Goal: Find specific page/section: Find specific page/section

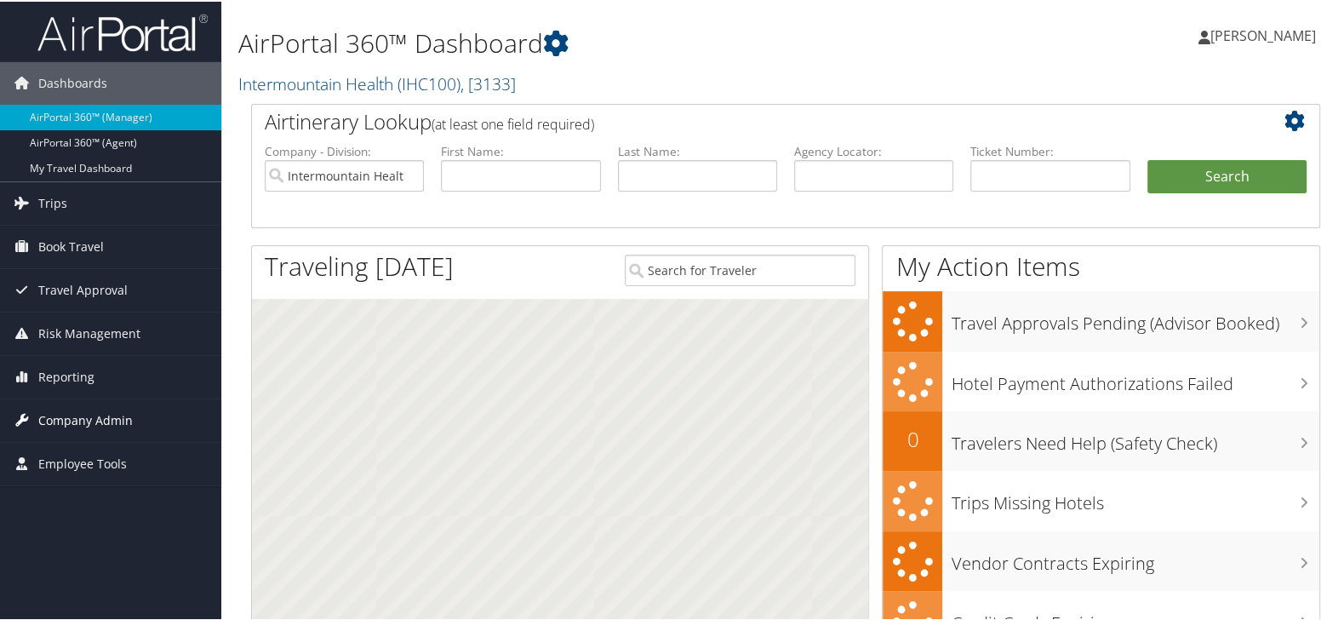
click at [80, 423] on span "Company Admin" at bounding box center [85, 419] width 94 height 43
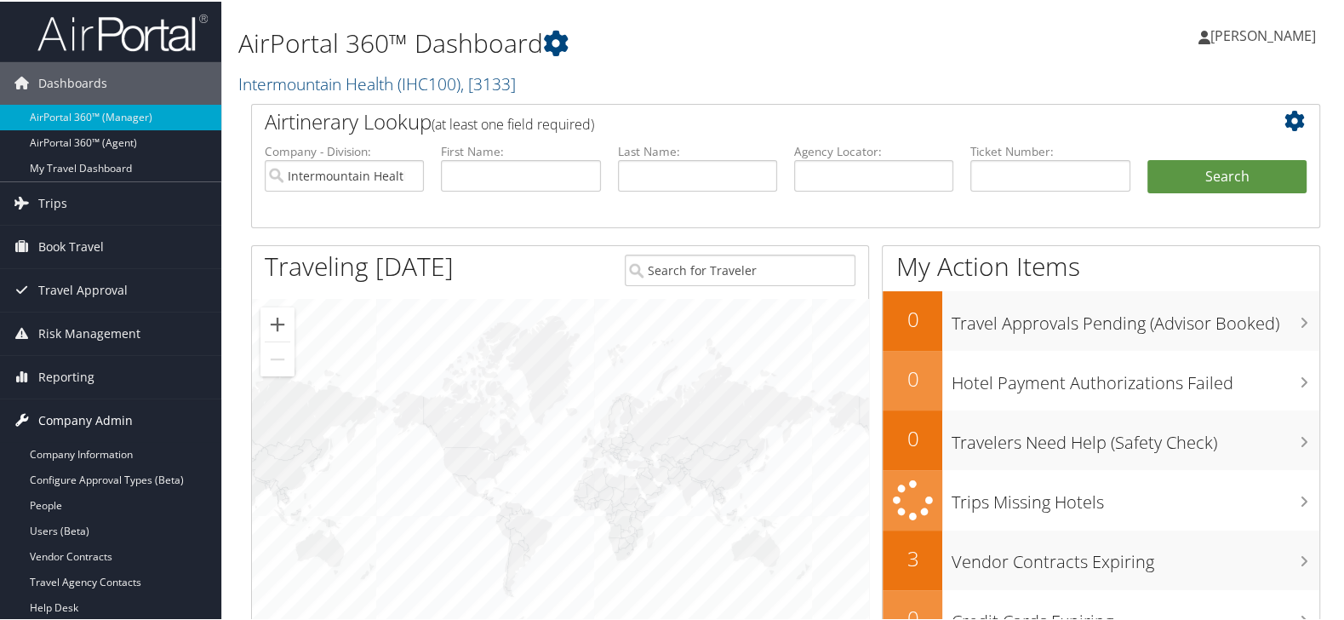
scroll to position [94, 0]
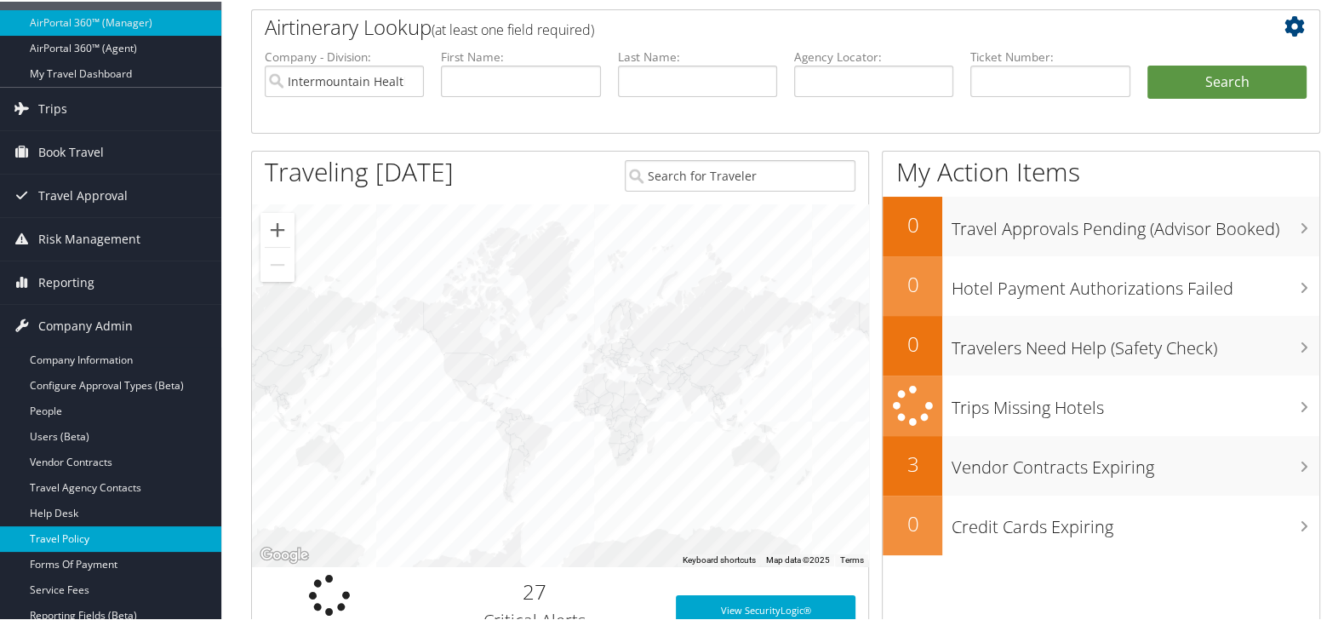
click at [63, 532] on link "Travel Policy" at bounding box center [110, 537] width 221 height 26
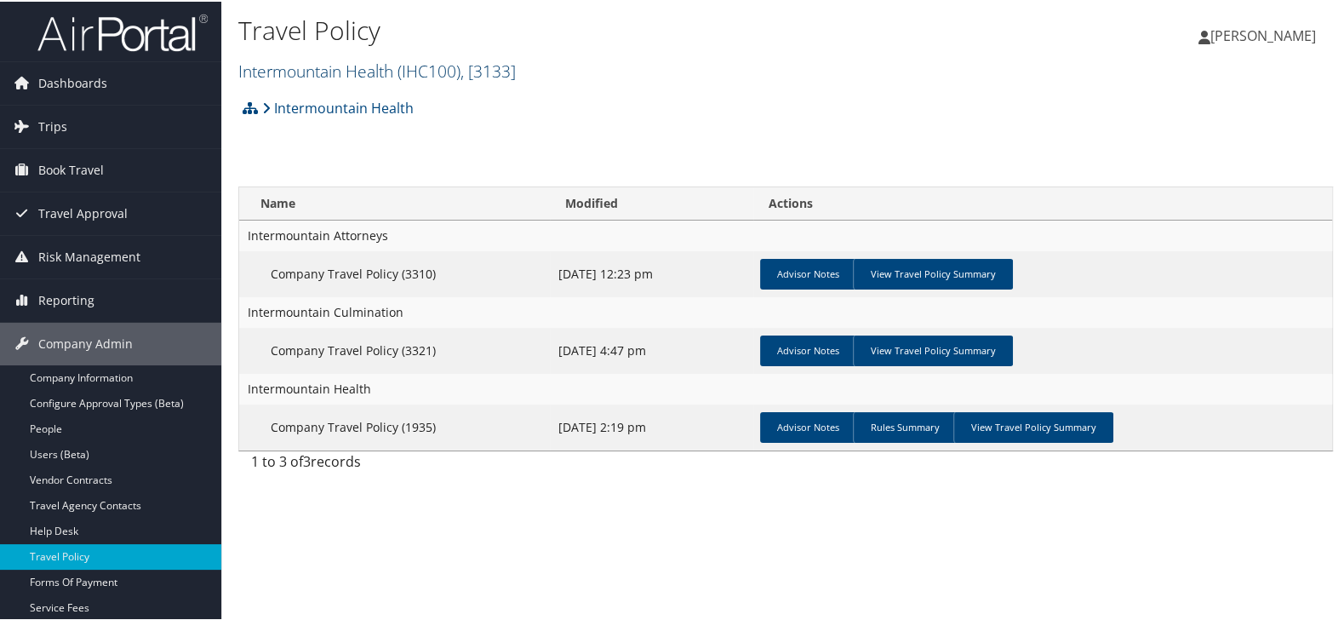
click at [346, 70] on link "Intermountain Health ( IHC100 ) , [ 3133 ]" at bounding box center [377, 69] width 278 height 23
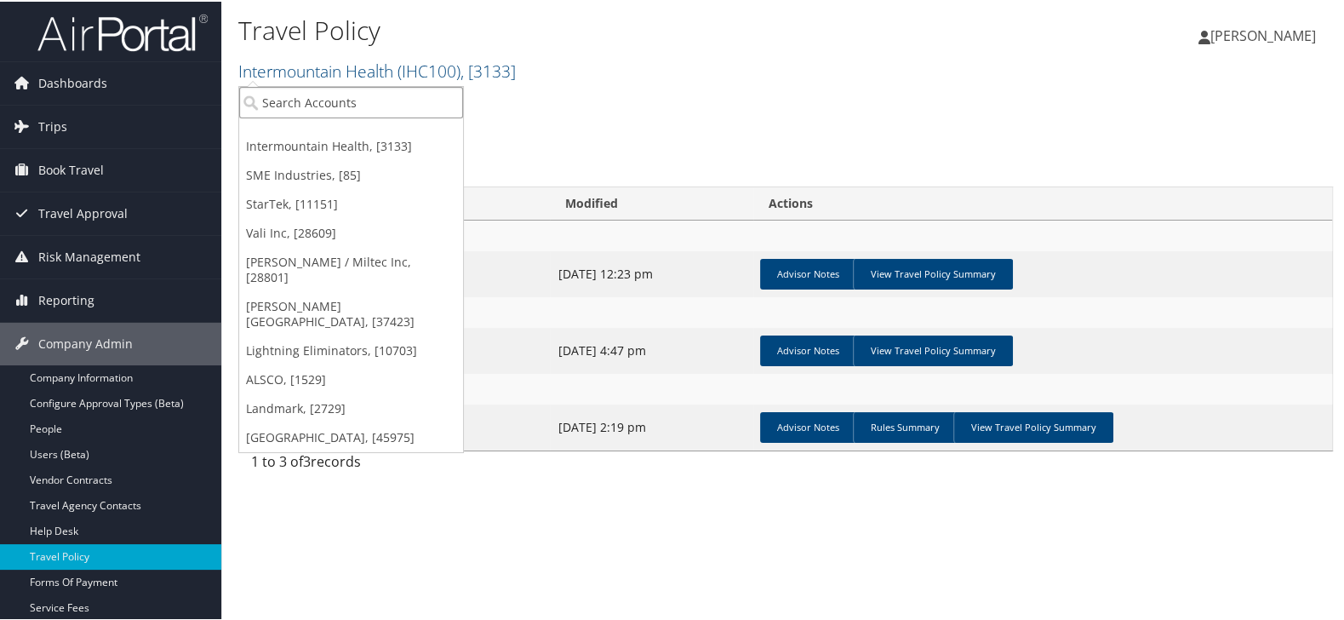
click at [354, 98] on input "search" at bounding box center [351, 100] width 224 height 31
type input "lsi"
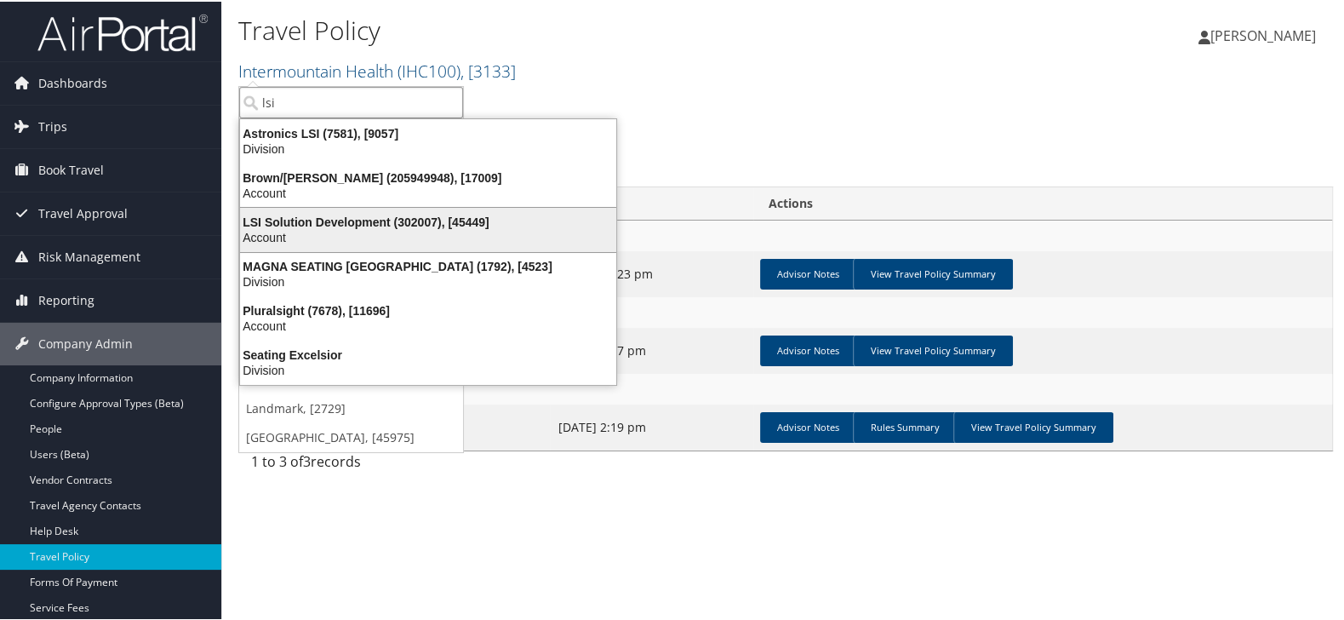
click at [362, 222] on div "LSI Solution Development (302007), [45449]" at bounding box center [428, 220] width 397 height 15
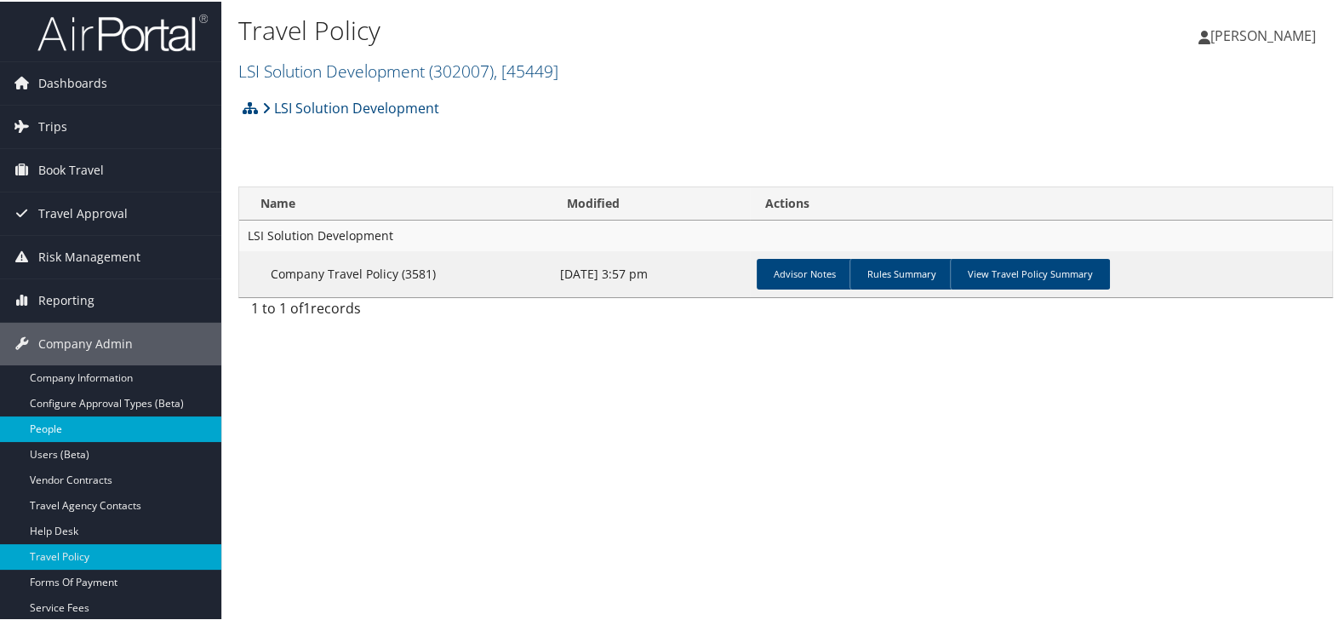
click at [61, 427] on link "People" at bounding box center [110, 428] width 221 height 26
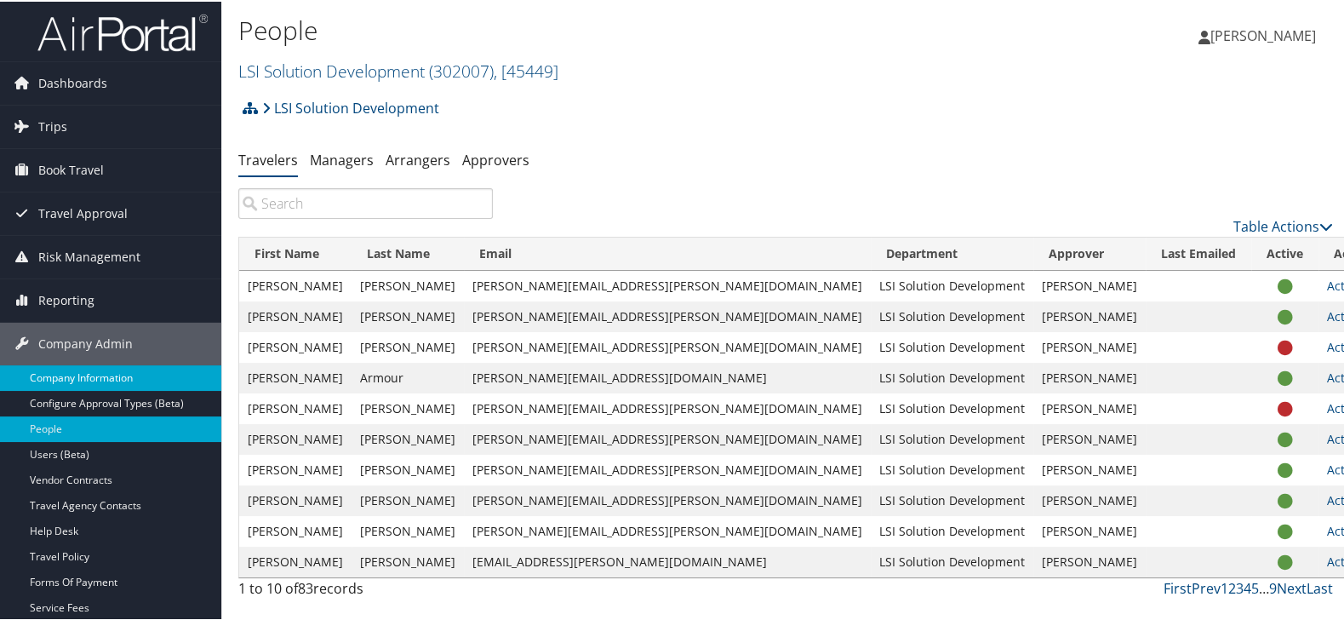
click at [121, 374] on link "Company Information" at bounding box center [110, 377] width 221 height 26
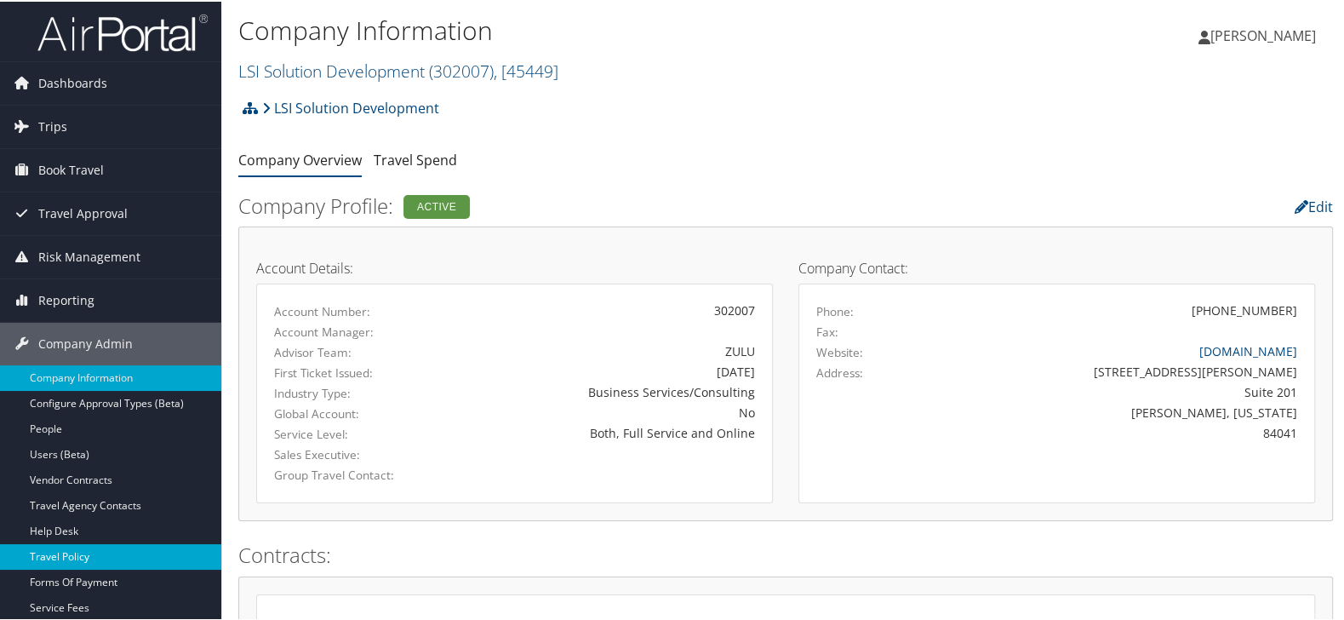
click at [77, 552] on link "Travel Policy" at bounding box center [110, 555] width 221 height 26
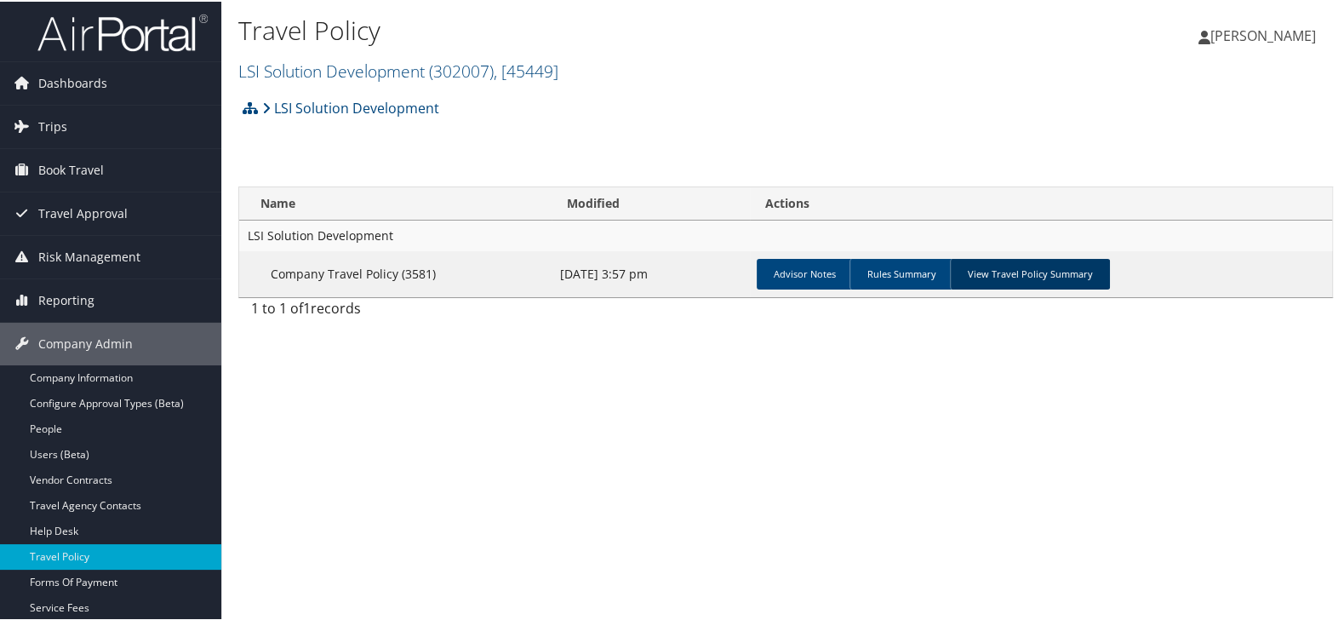
click at [997, 267] on link "View Travel Policy Summary" at bounding box center [1030, 272] width 160 height 31
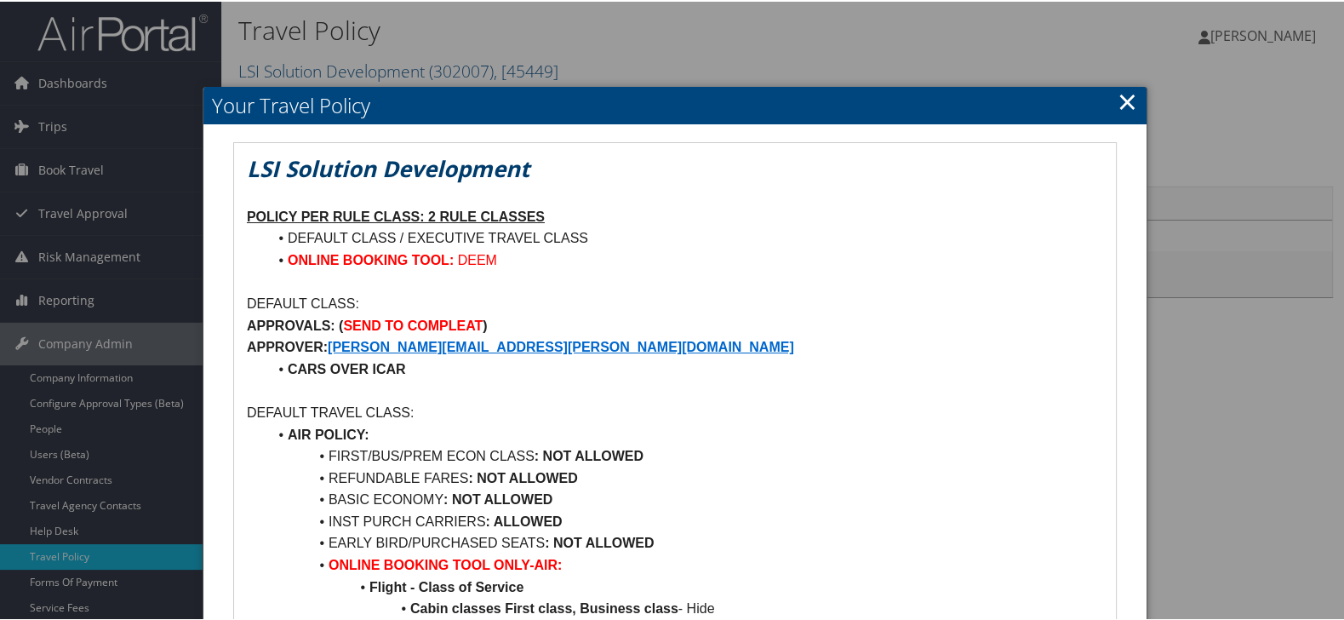
click at [78, 427] on div at bounding box center [675, 310] width 1350 height 620
click at [1119, 103] on link "×" at bounding box center [1128, 100] width 20 height 34
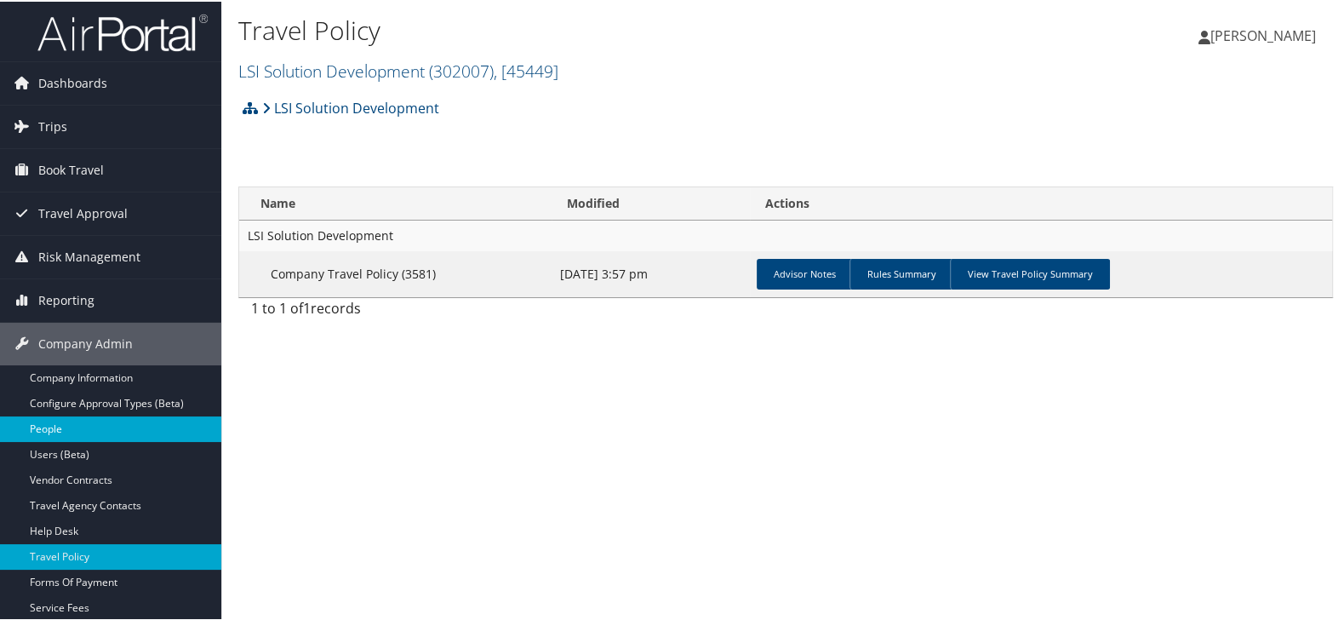
click at [115, 427] on link "People" at bounding box center [110, 428] width 221 height 26
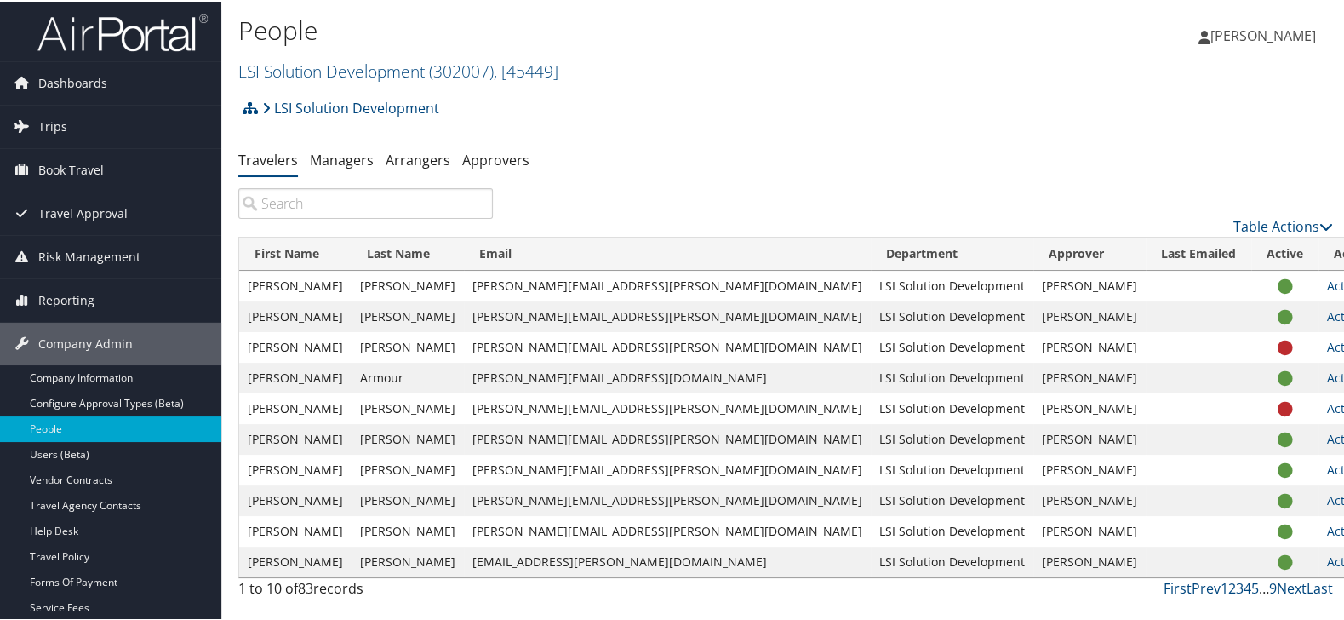
click at [406, 192] on input "search" at bounding box center [365, 201] width 255 height 31
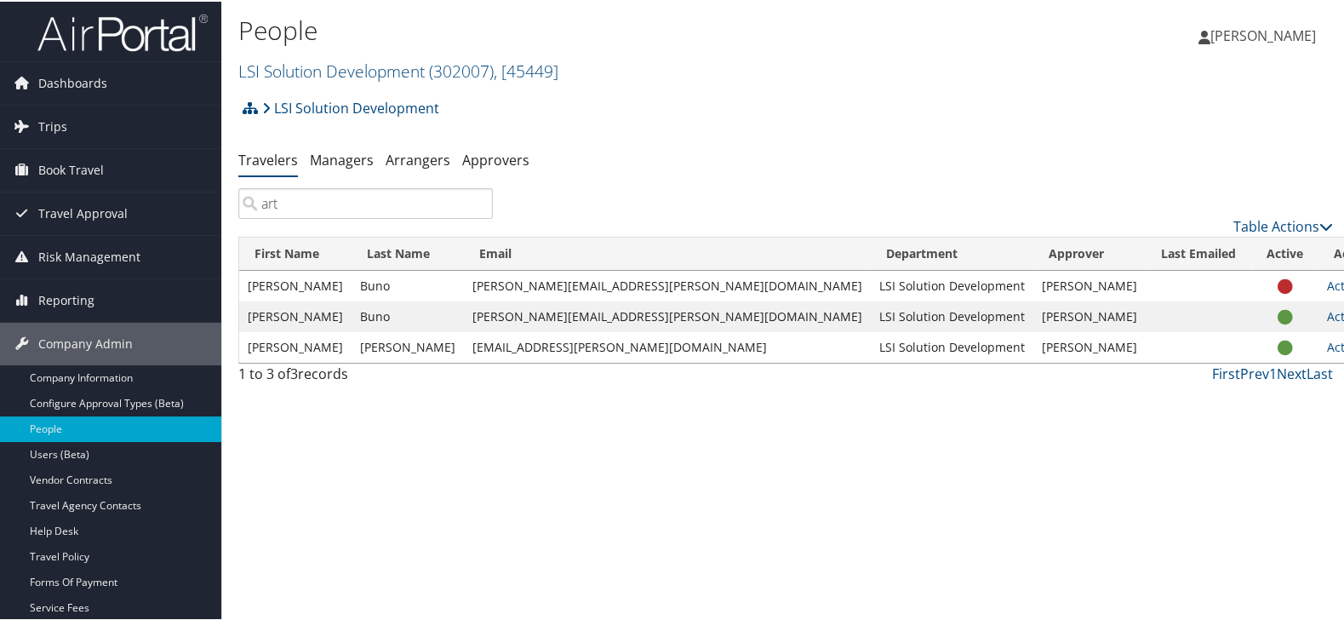
type input "art"
click at [381, 349] on td "[PERSON_NAME]" at bounding box center [408, 345] width 112 height 31
copy td "[PERSON_NAME]"
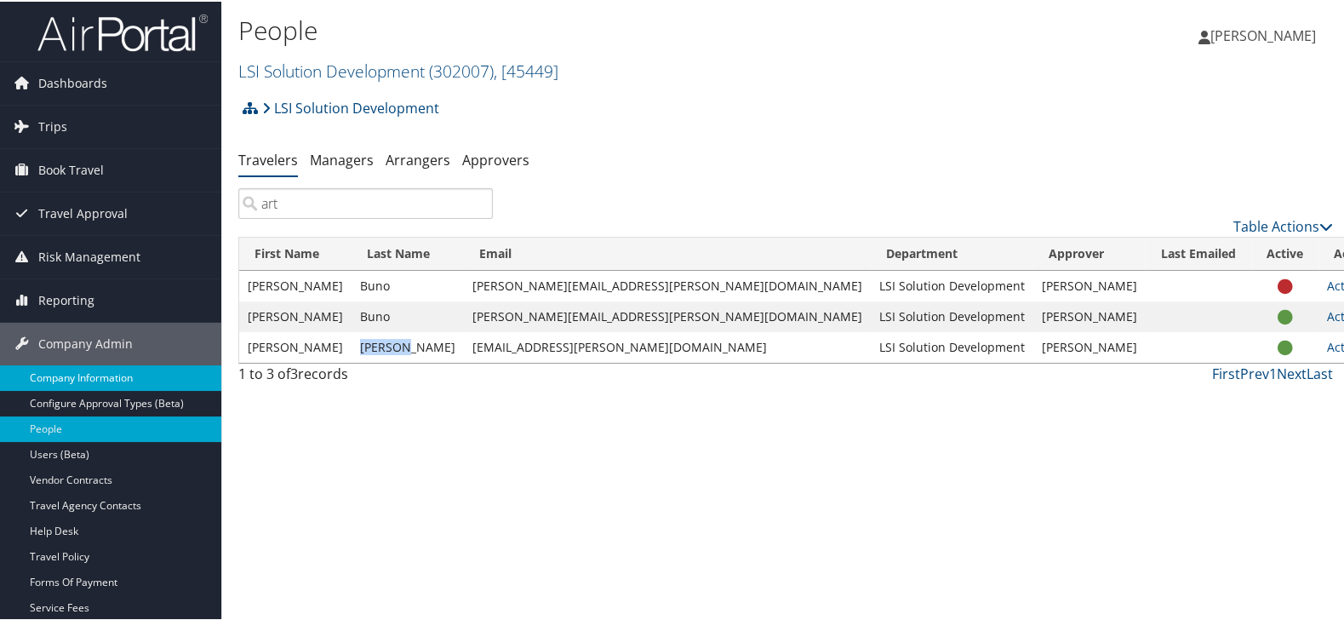
click at [119, 379] on link "Company Information" at bounding box center [110, 377] width 221 height 26
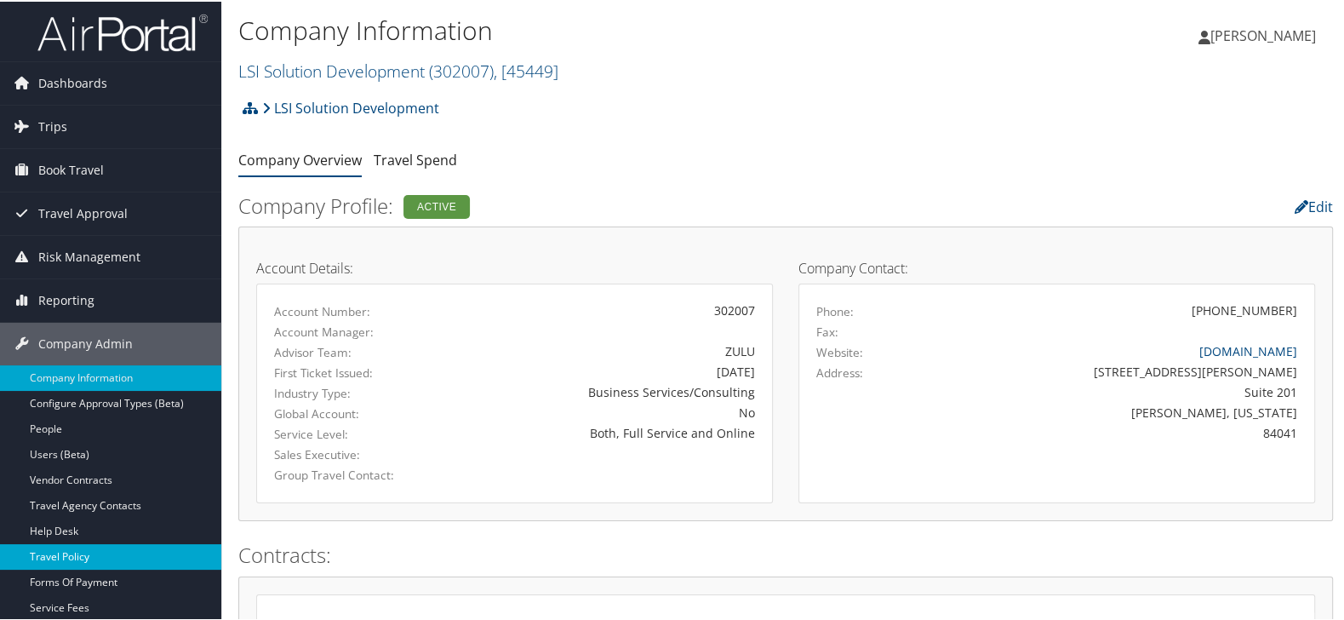
click at [91, 548] on link "Travel Policy" at bounding box center [110, 555] width 221 height 26
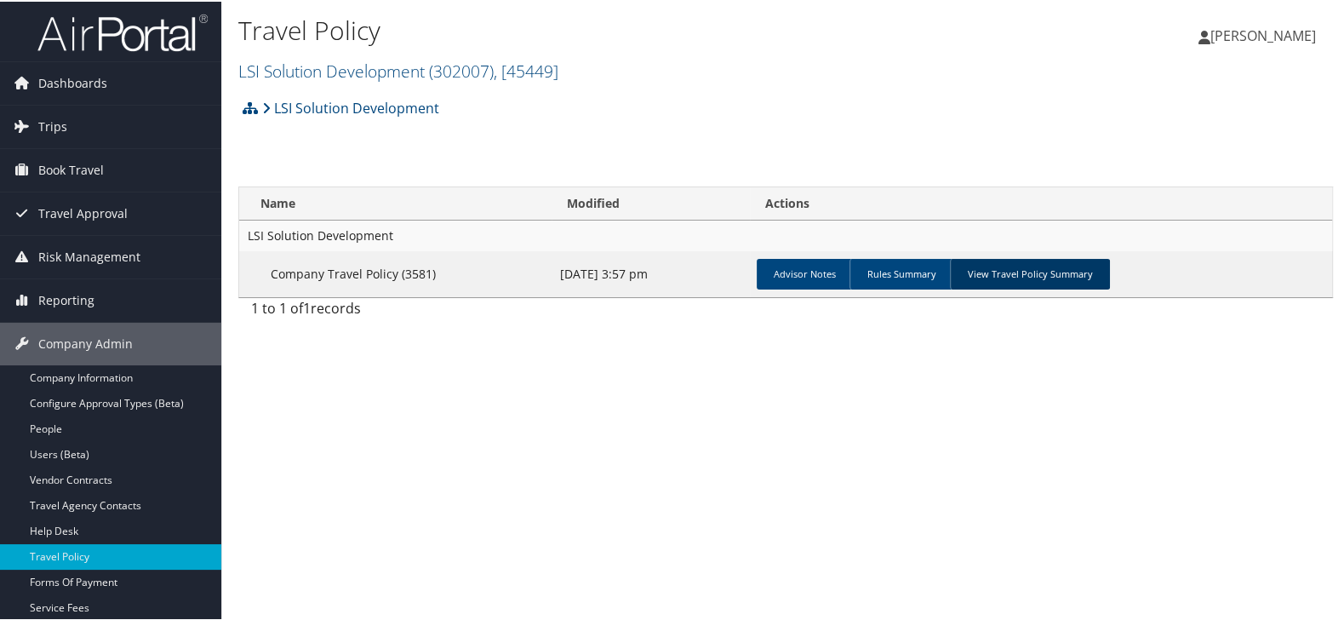
click at [1028, 268] on link "View Travel Policy Summary" at bounding box center [1030, 272] width 160 height 31
